Goal: Find specific page/section: Find specific page/section

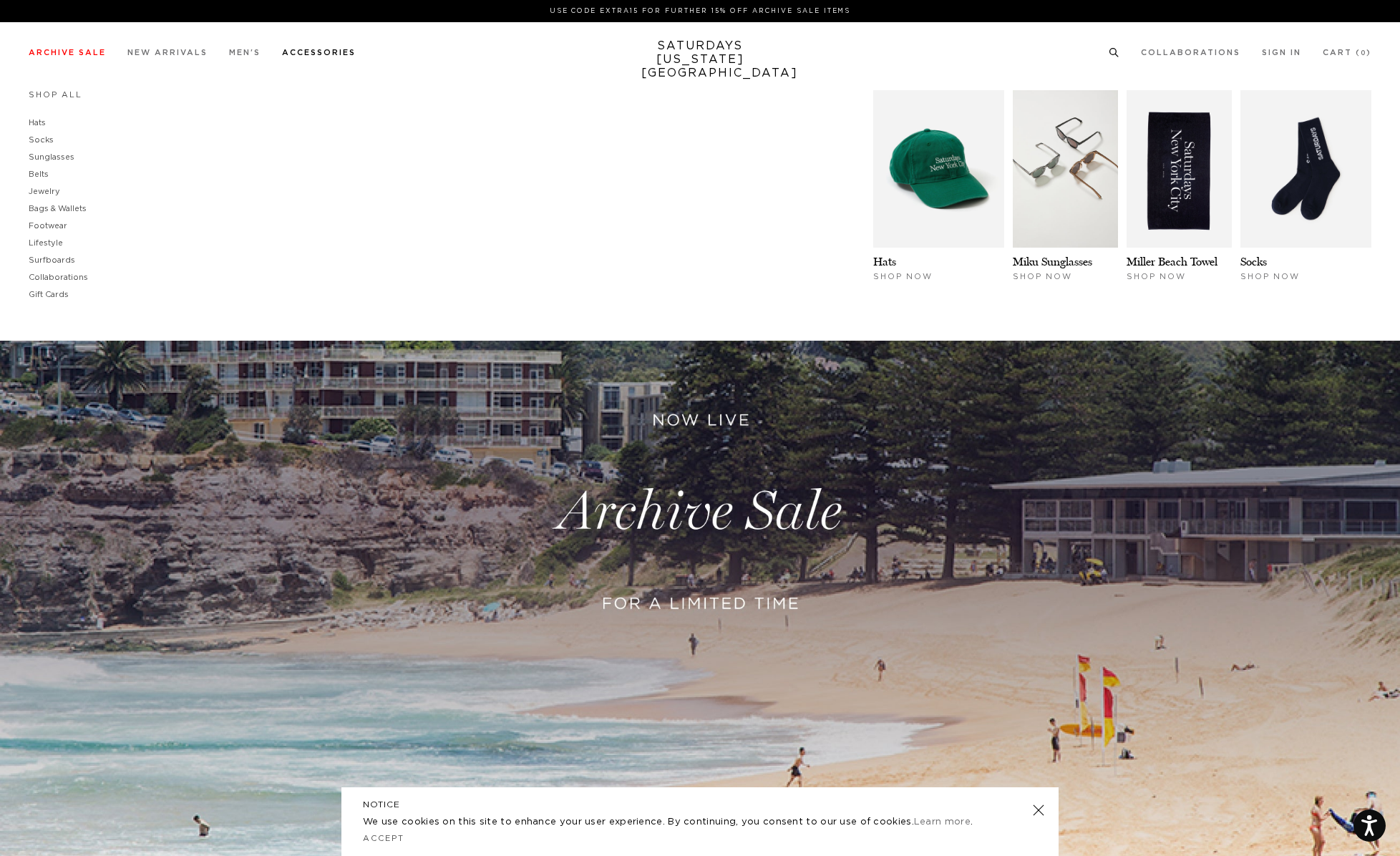
click at [320, 51] on link "Accessories" at bounding box center [319, 52] width 74 height 8
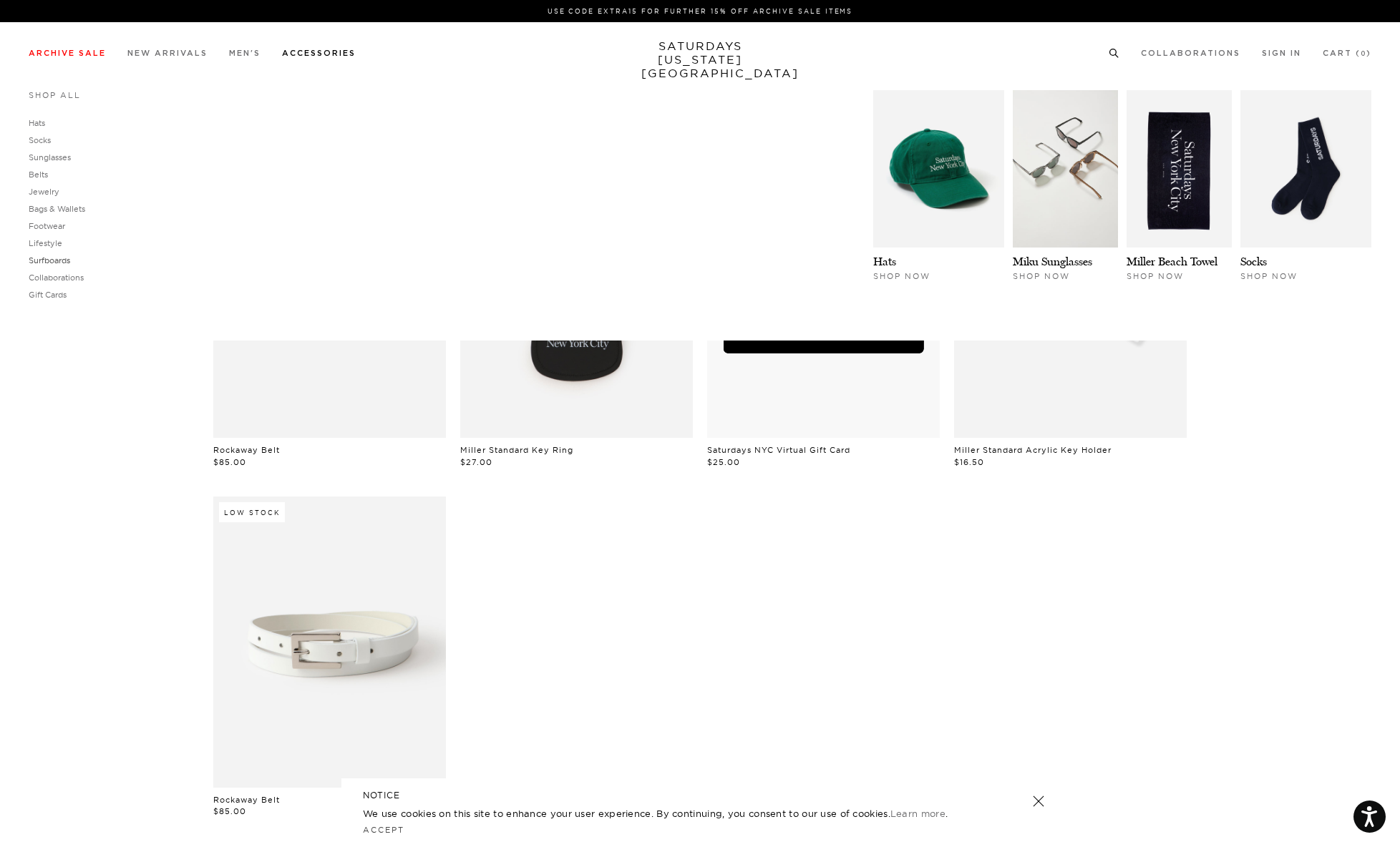
click at [49, 264] on link "Surfboards" at bounding box center [49, 260] width 42 height 10
